Goal: Task Accomplishment & Management: Use online tool/utility

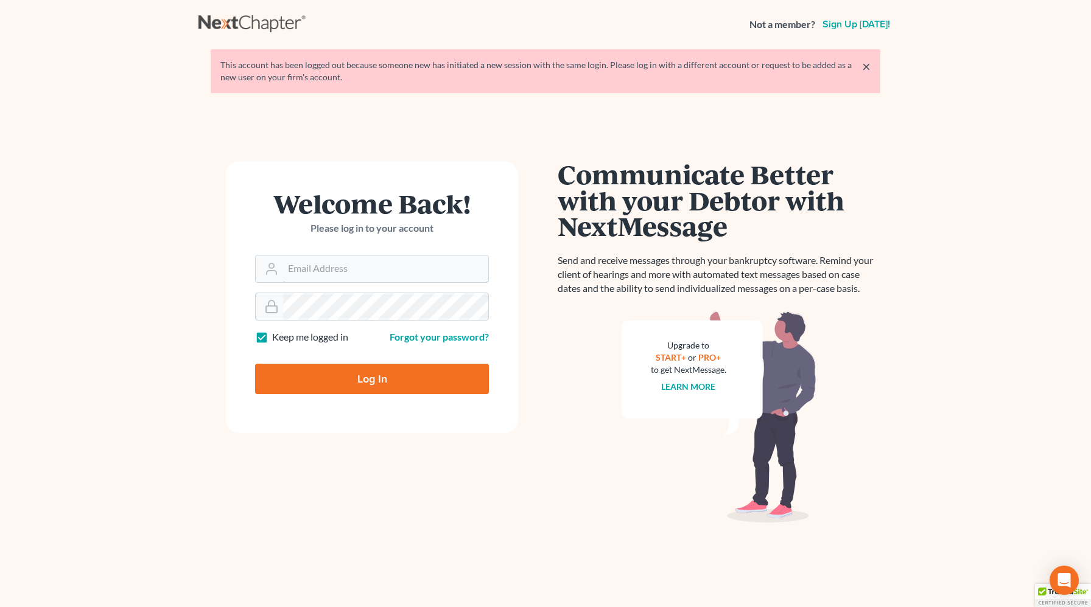
type input "[PERSON_NAME][EMAIL_ADDRESS][DOMAIN_NAME]"
click at [376, 391] on input "Log In" at bounding box center [372, 379] width 234 height 30
type input "Thinking..."
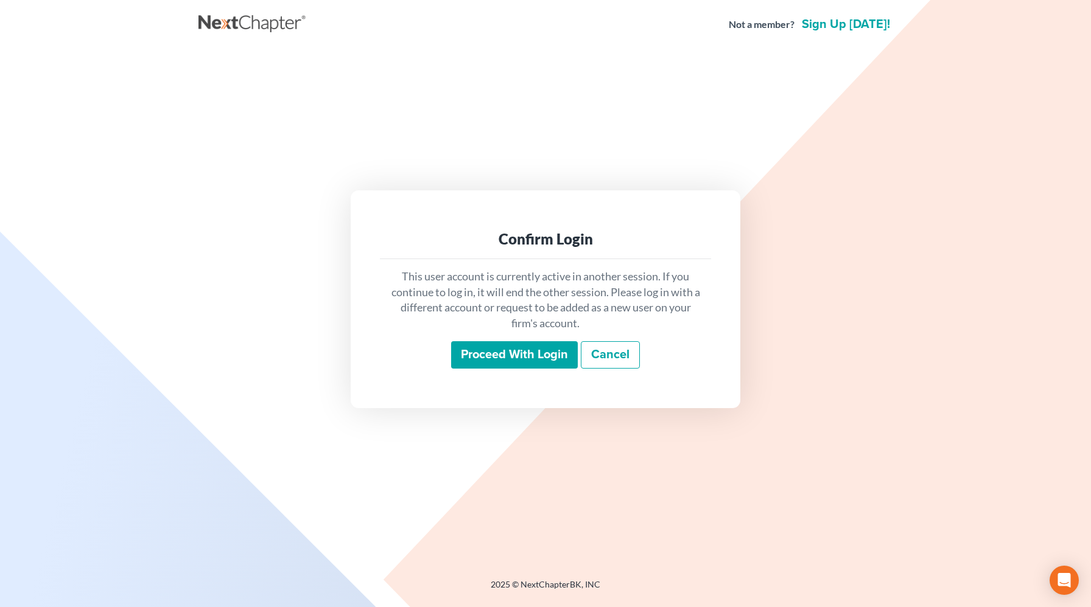
click at [520, 358] on input "Proceed with login" at bounding box center [514, 355] width 127 height 28
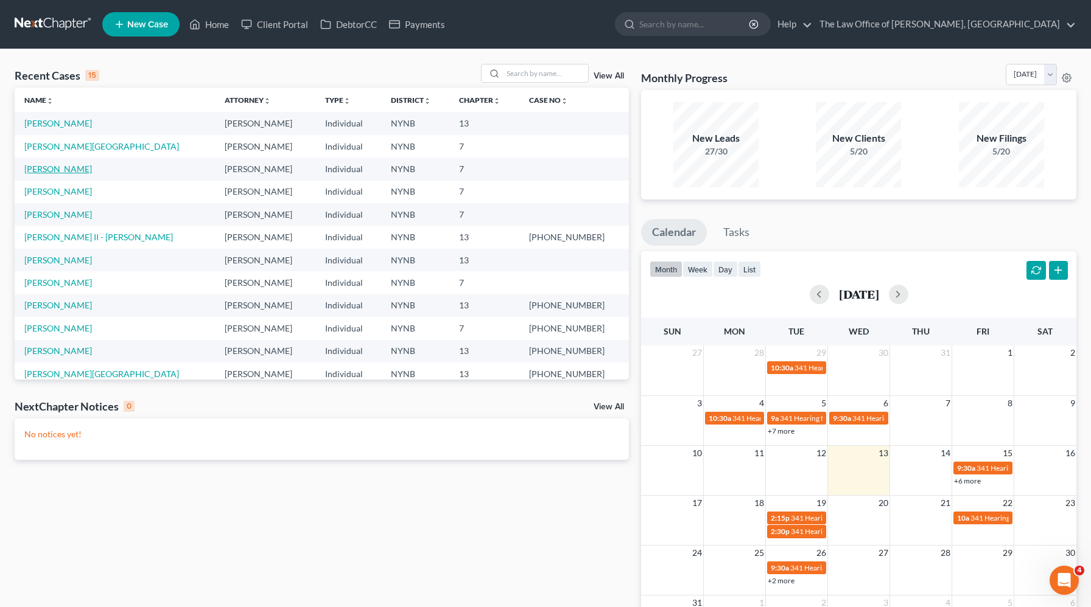
click at [56, 173] on link "[PERSON_NAME]" at bounding box center [58, 169] width 68 height 10
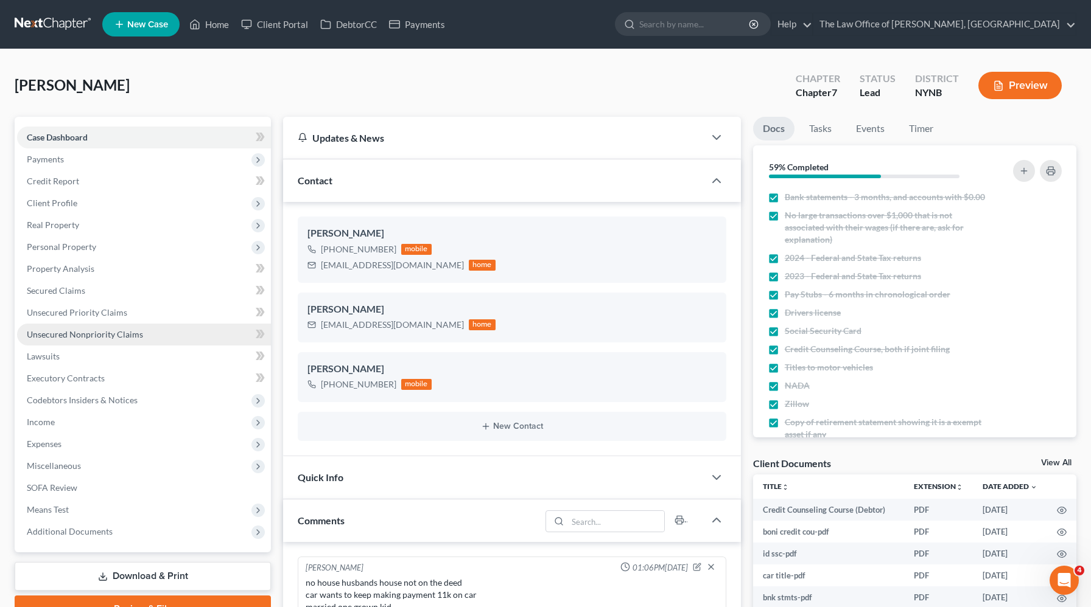
click at [91, 338] on span "Unsecured Nonpriority Claims" at bounding box center [85, 334] width 116 height 10
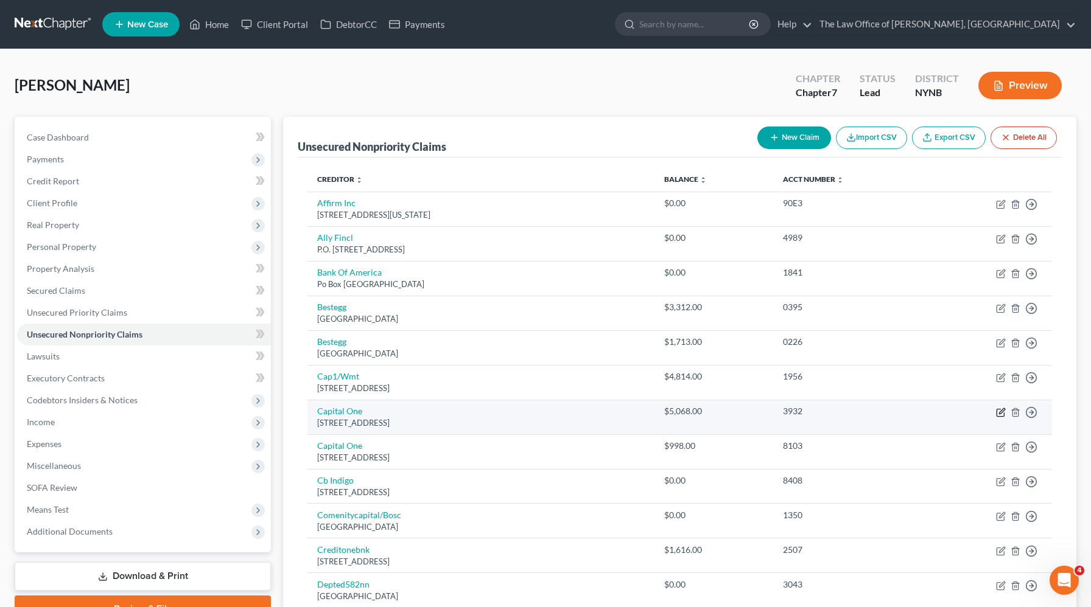
click at [1004, 414] on icon "button" at bounding box center [1001, 413] width 10 height 10
select select "46"
select select "2"
select select "0"
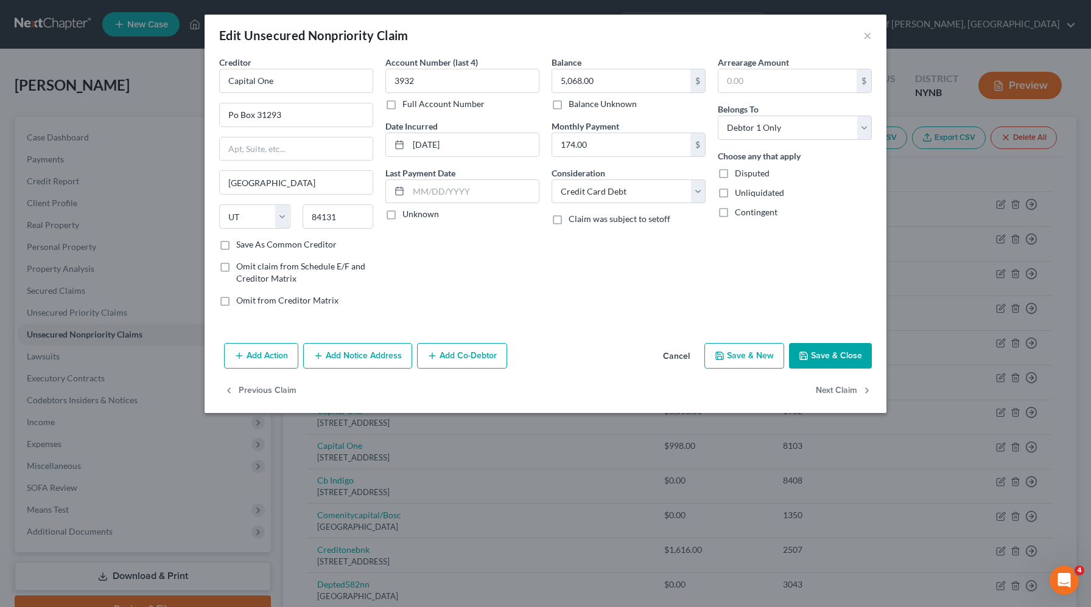
click at [402, 107] on label "Full Account Number" at bounding box center [443, 104] width 82 height 12
click at [407, 106] on input "Full Account Number" at bounding box center [411, 102] width 8 height 8
click at [432, 86] on input "3932" at bounding box center [462, 81] width 154 height 24
type input "3932,8003"
click at [834, 362] on button "Save & Close" at bounding box center [830, 356] width 83 height 26
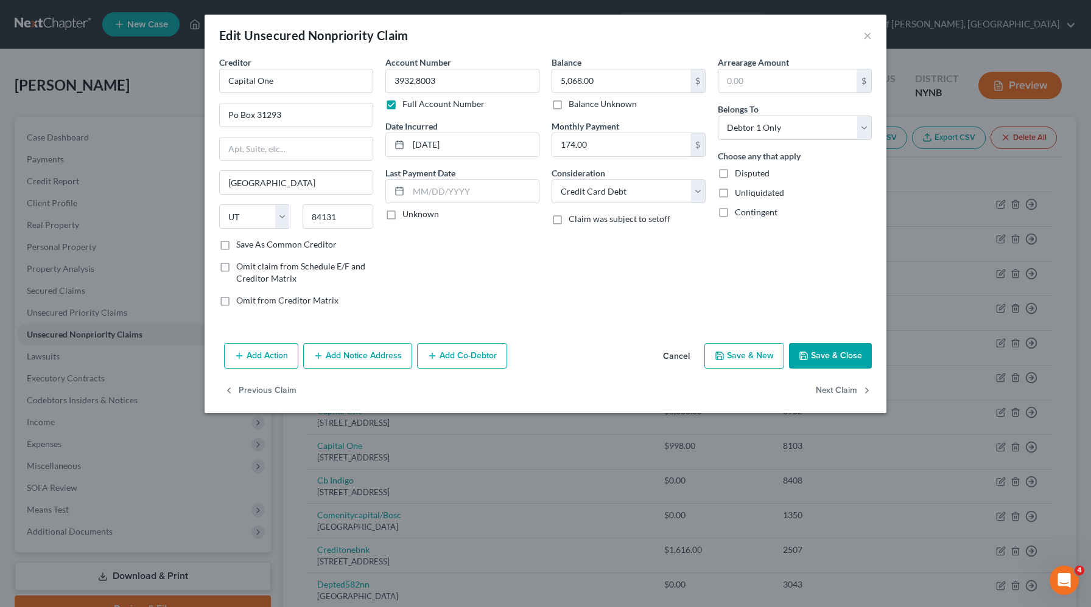
type input "0"
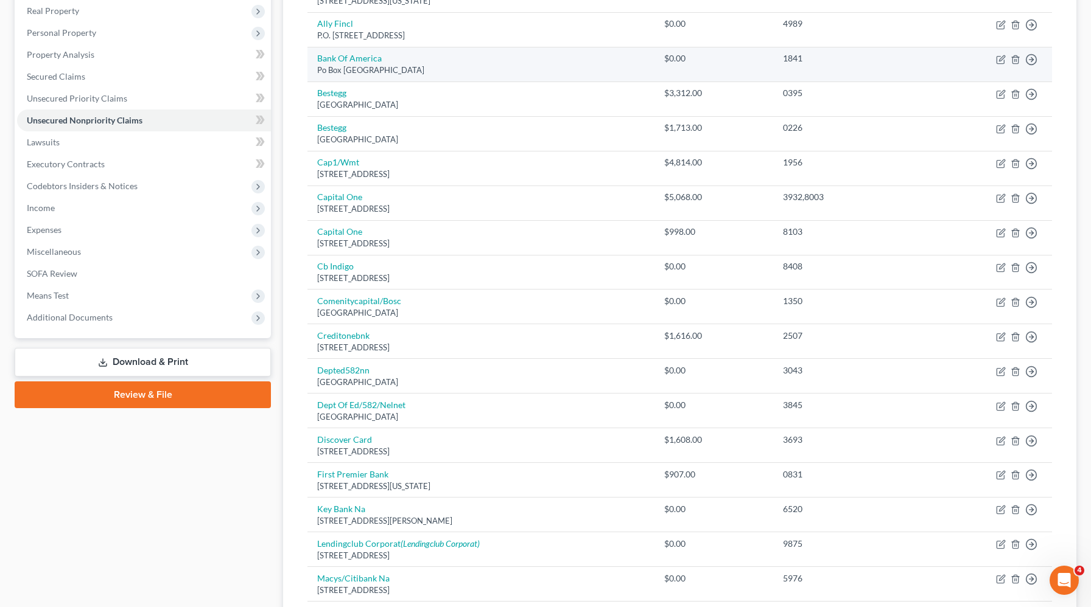
scroll to position [216, 0]
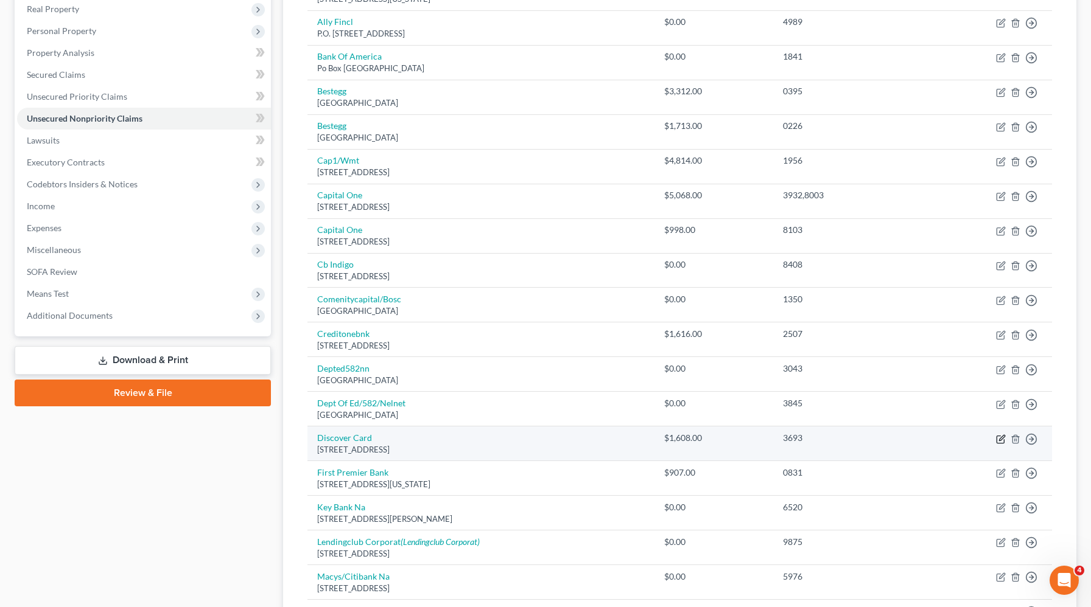
click at [999, 437] on icon "button" at bounding box center [1001, 440] width 10 height 10
select select "46"
select select "2"
select select "0"
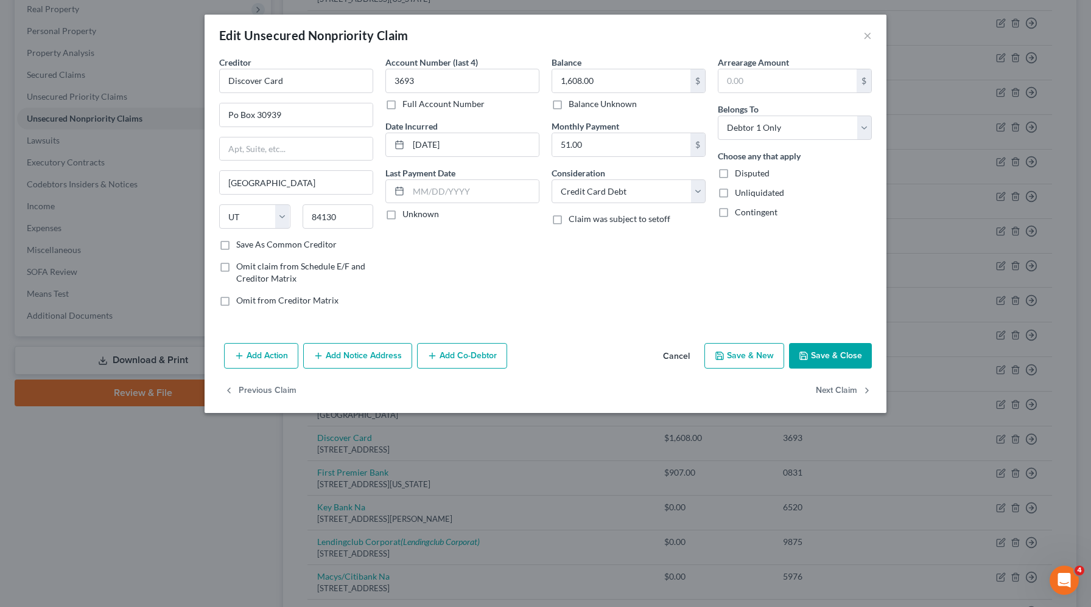
click at [402, 104] on label "Full Account Number" at bounding box center [443, 104] width 82 height 12
click at [407, 104] on input "Full Account Number" at bounding box center [411, 102] width 8 height 8
click at [449, 88] on input "3693" at bounding box center [462, 81] width 154 height 24
type input "3693,1138"
click at [806, 362] on button "Save & Close" at bounding box center [830, 356] width 83 height 26
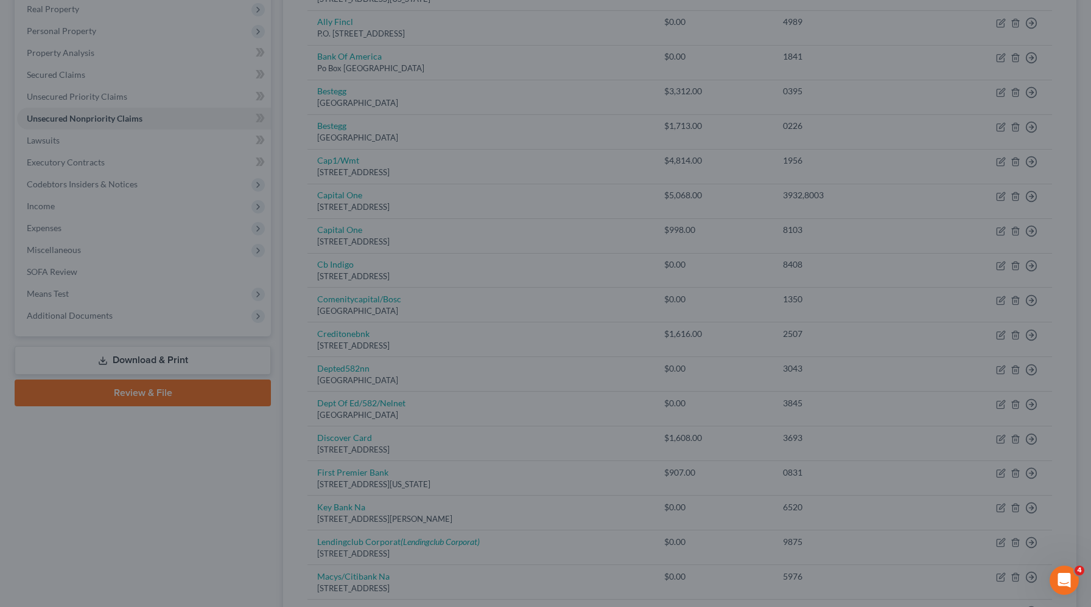
type input "0"
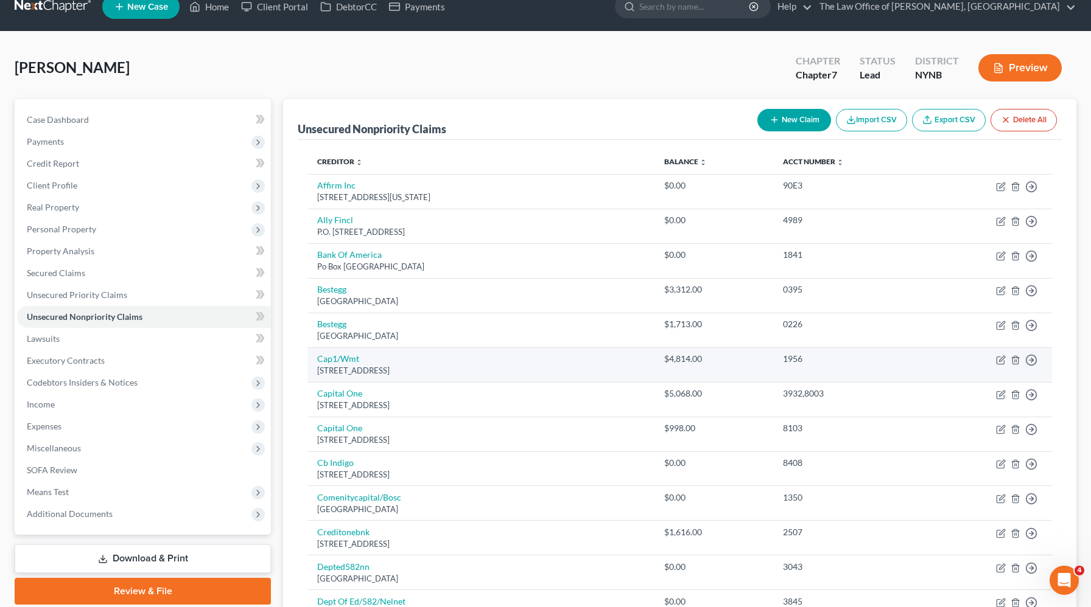
scroll to position [0, 0]
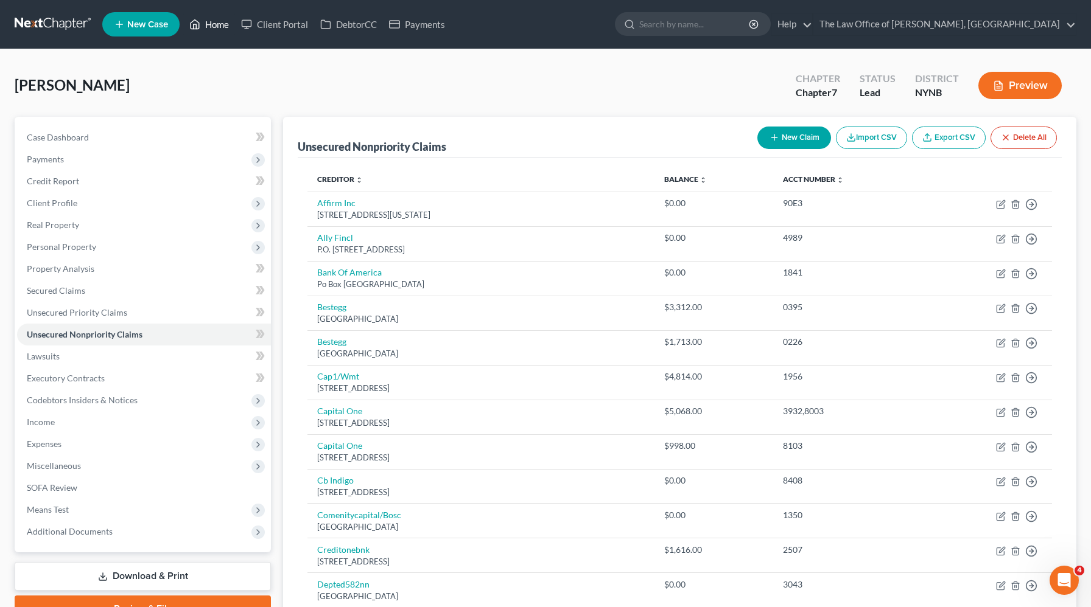
click at [220, 30] on link "Home" at bounding box center [209, 24] width 52 height 22
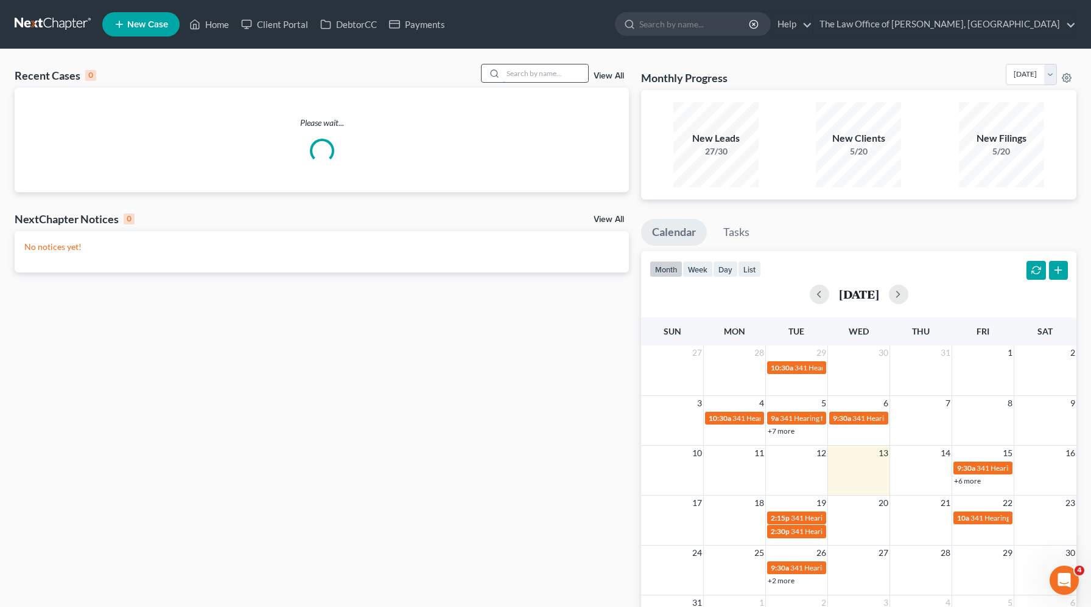
click at [557, 76] on input "search" at bounding box center [545, 74] width 85 height 18
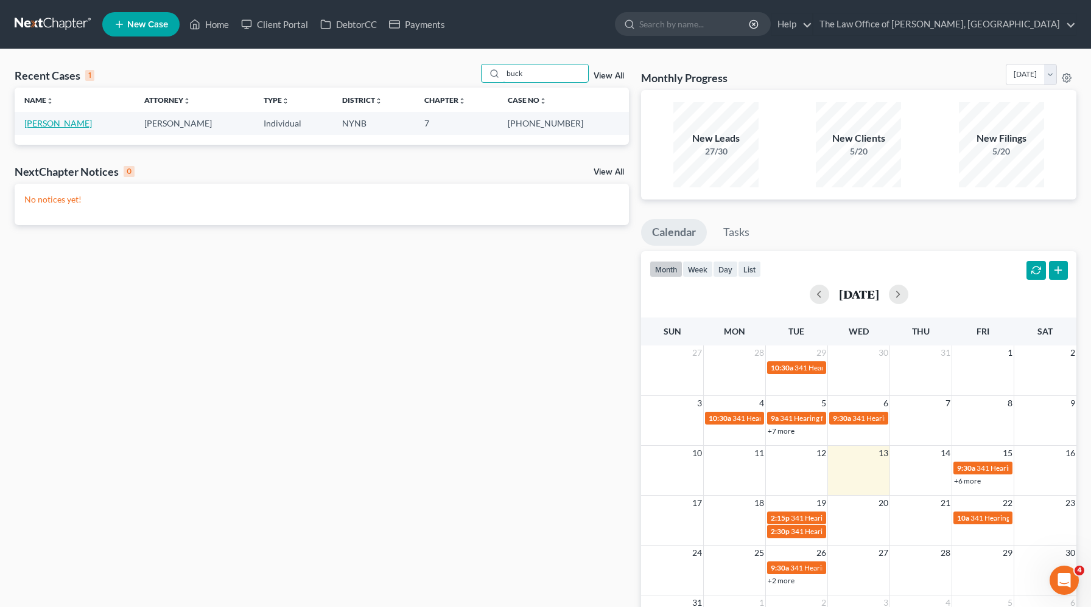
type input "buck"
click at [74, 127] on link "[PERSON_NAME]" at bounding box center [58, 123] width 68 height 10
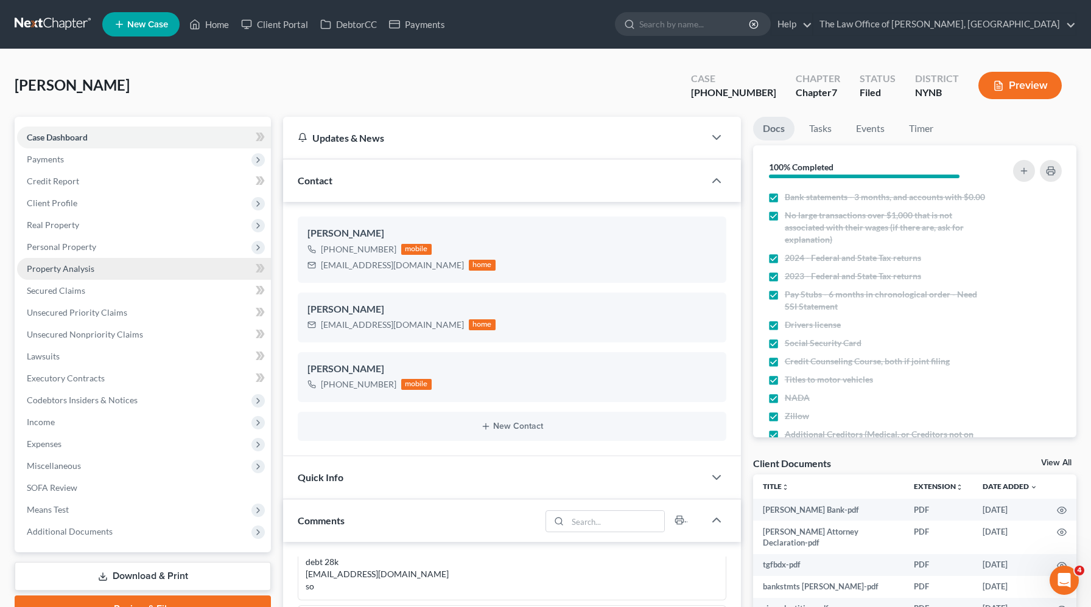
scroll to position [277, 0]
click at [72, 287] on span "Secured Claims" at bounding box center [56, 290] width 58 height 10
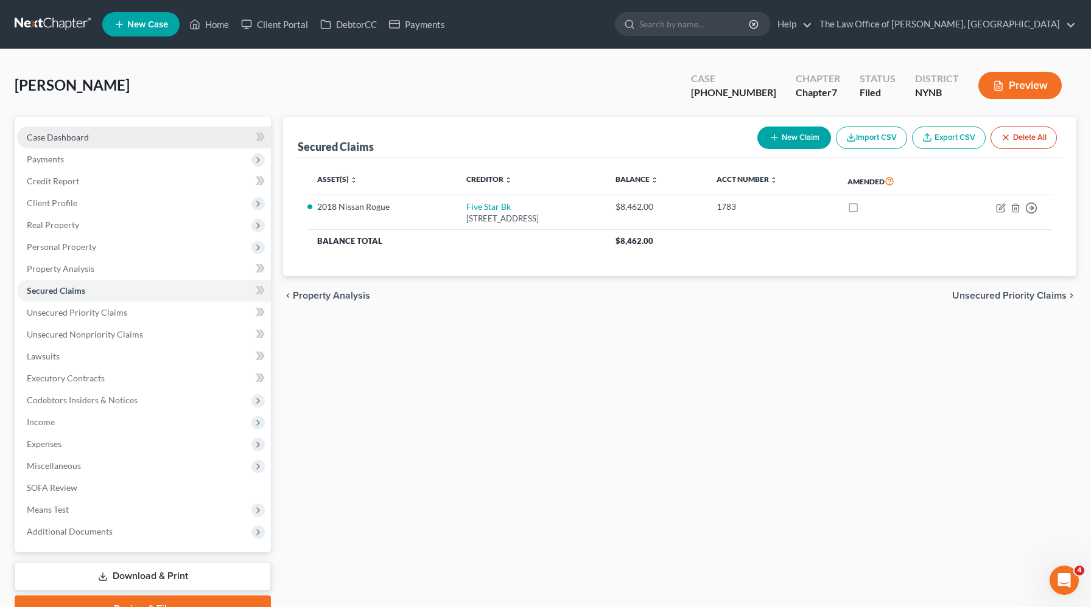
click at [118, 139] on link "Case Dashboard" at bounding box center [144, 138] width 254 height 22
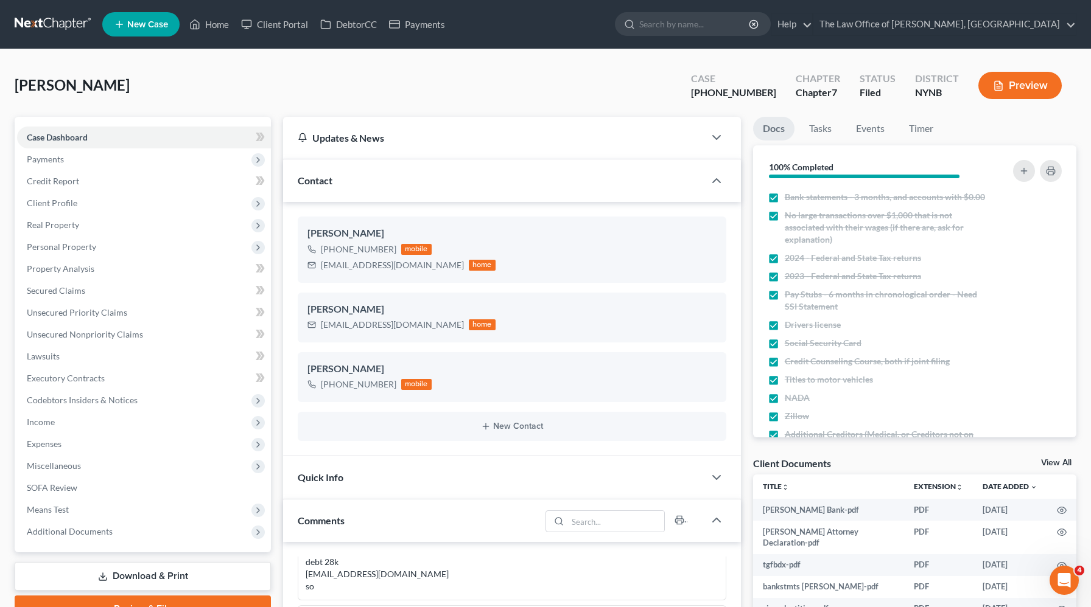
scroll to position [277, 0]
drag, startPoint x: 391, startPoint y: 252, endPoint x: 320, endPoint y: 251, distance: 71.8
click at [319, 251] on div "[PHONE_NUMBER] mobile" at bounding box center [401, 250] width 188 height 16
